Goal: Find contact information: Find contact information

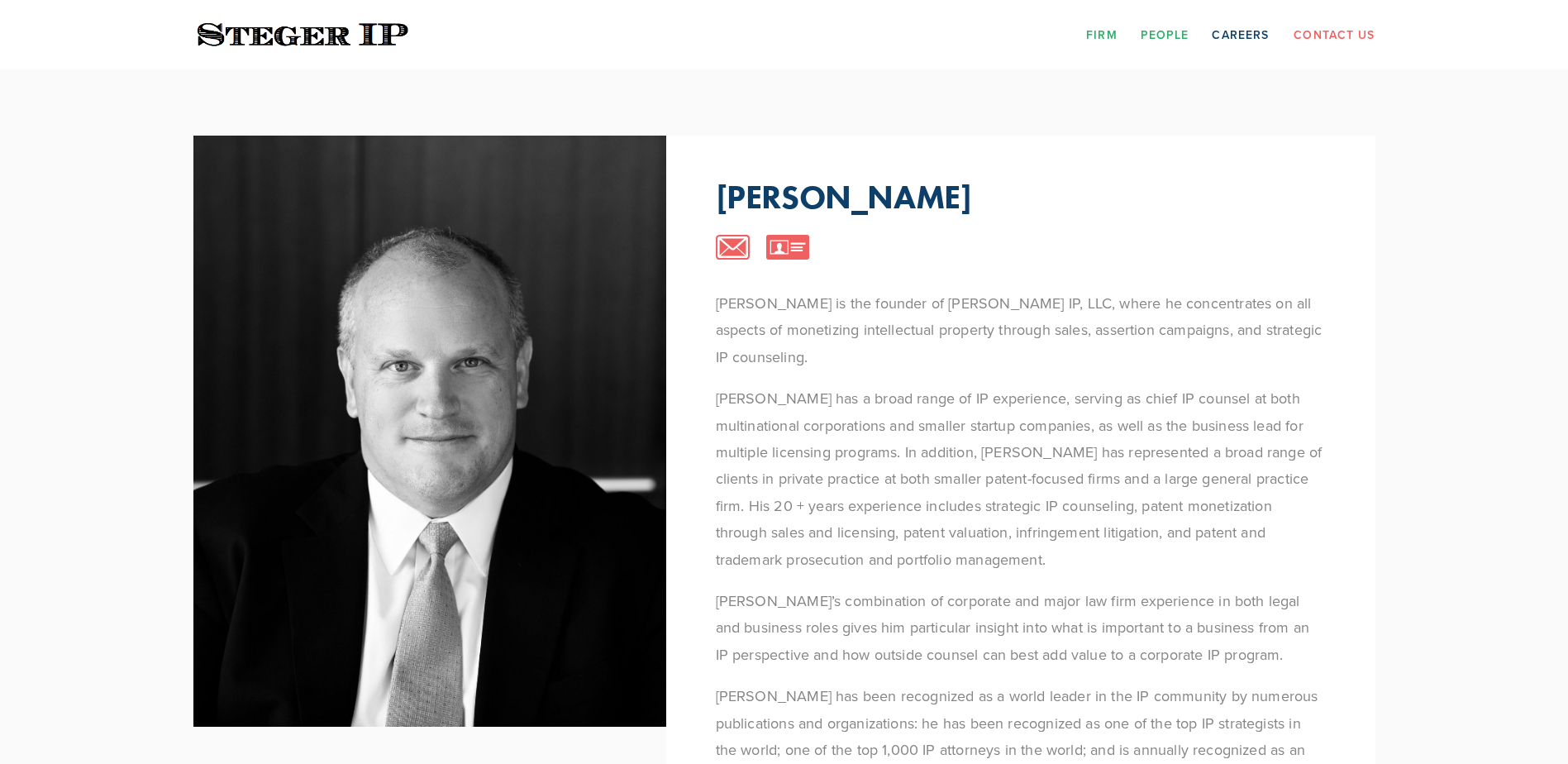
click at [1097, 33] on link "Firm" at bounding box center [1102, 34] width 31 height 26
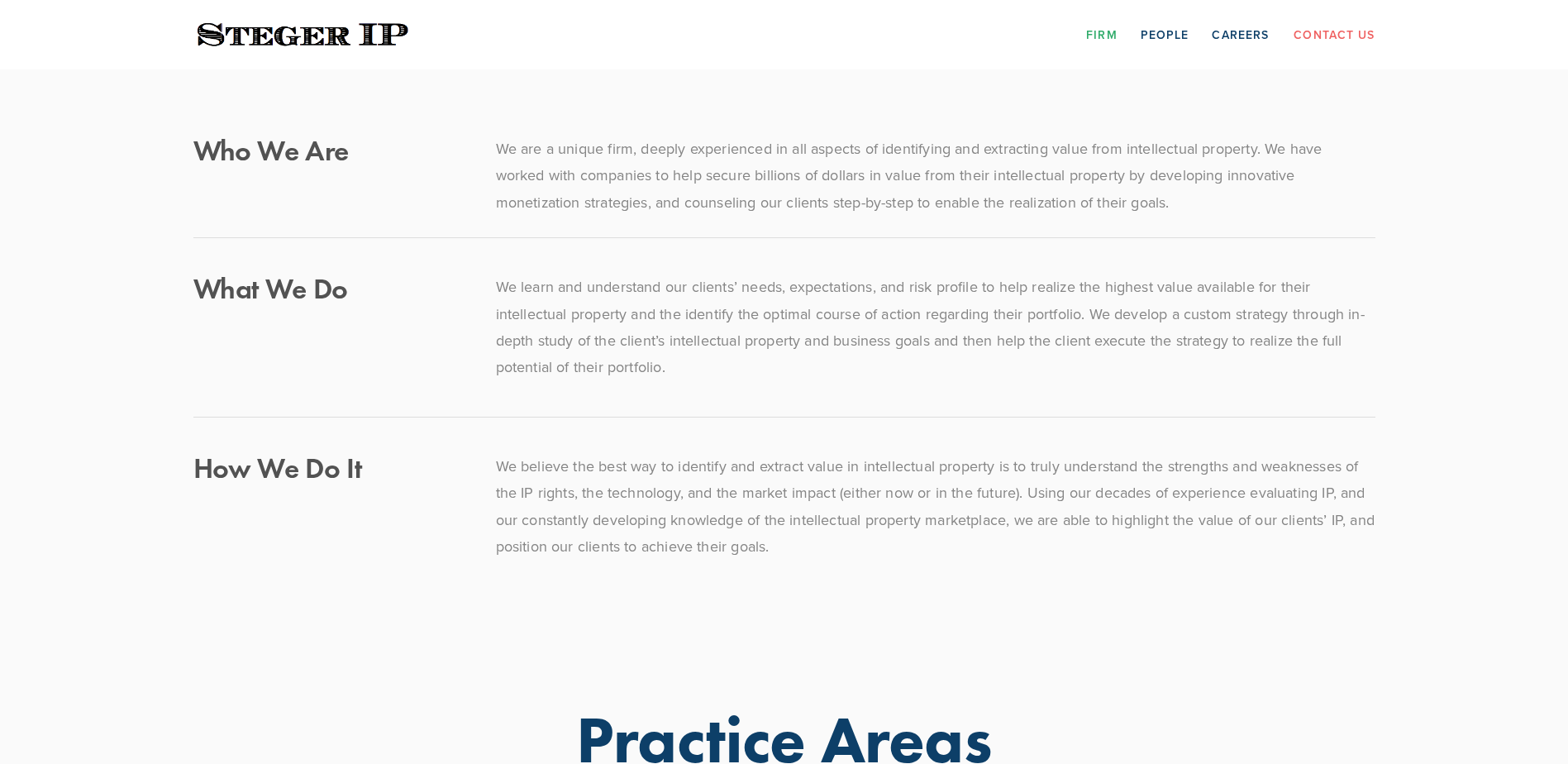
click at [745, 240] on div at bounding box center [784, 238] width 1210 height 44
drag, startPoint x: 629, startPoint y: 277, endPoint x: 701, endPoint y: 296, distance: 74.5
click at [701, 296] on p "We learn and understand our clients’ needs, expectations, and risk profile to h…" at bounding box center [935, 327] width 880 height 108
drag, startPoint x: 430, startPoint y: 256, endPoint x: 453, endPoint y: 270, distance: 26.9
click at [430, 255] on div at bounding box center [784, 238] width 1210 height 44
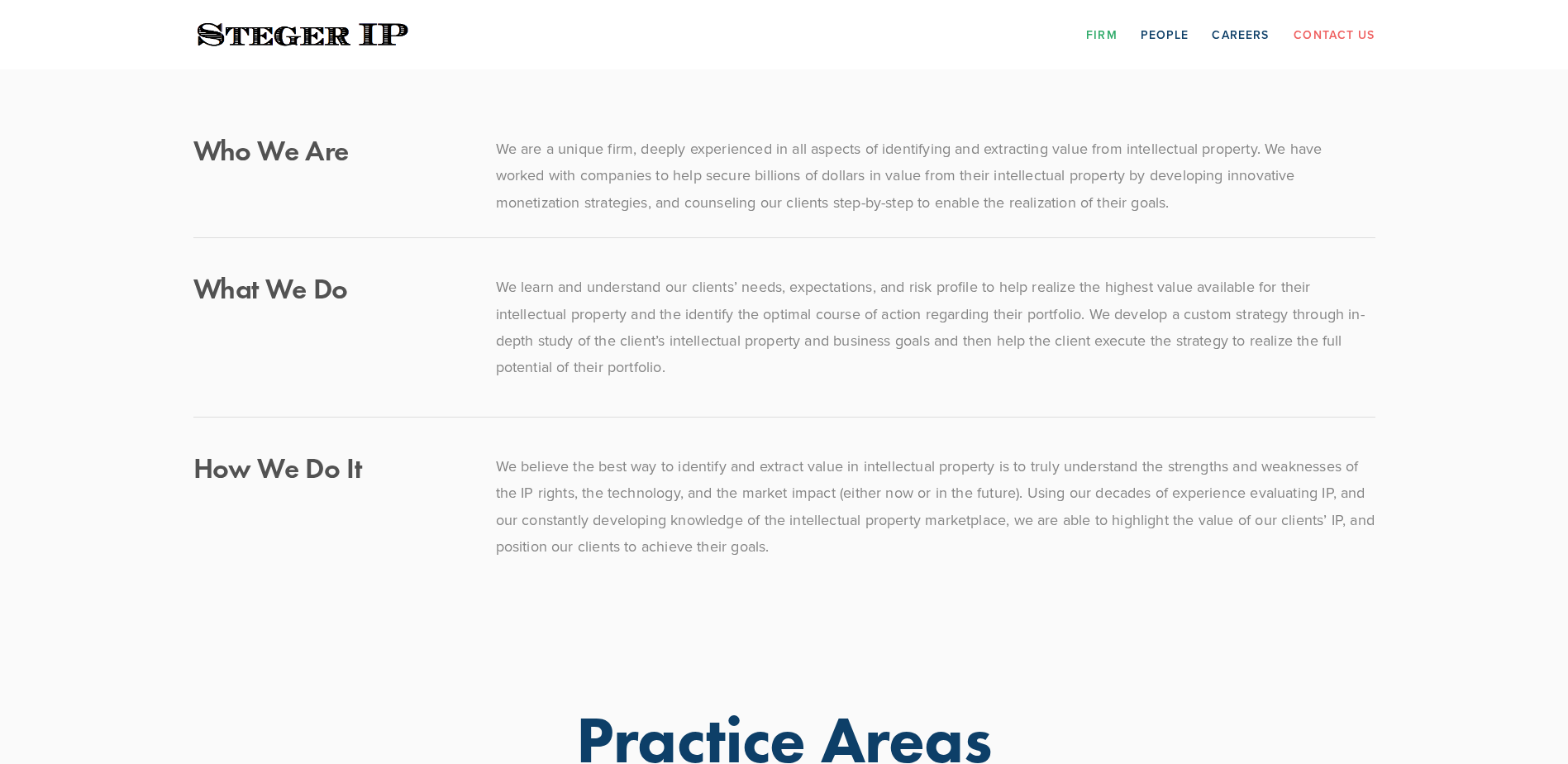
click at [1329, 30] on link "Contact Us" at bounding box center [1334, 34] width 81 height 26
